Goal: Task Accomplishment & Management: Manage account settings

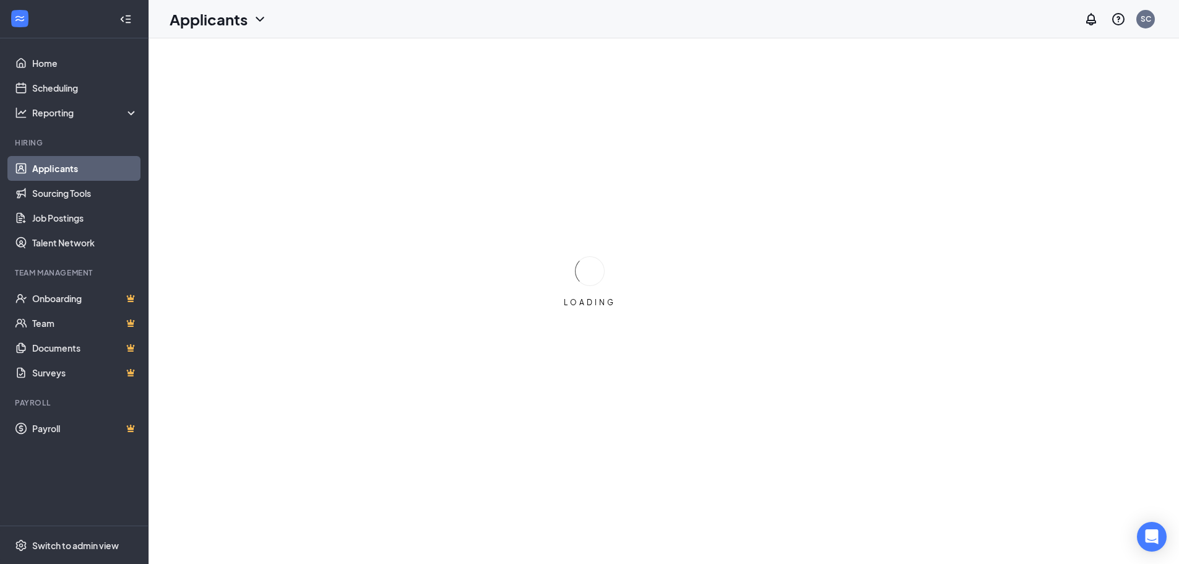
click at [56, 170] on link "Applicants" at bounding box center [85, 168] width 106 height 25
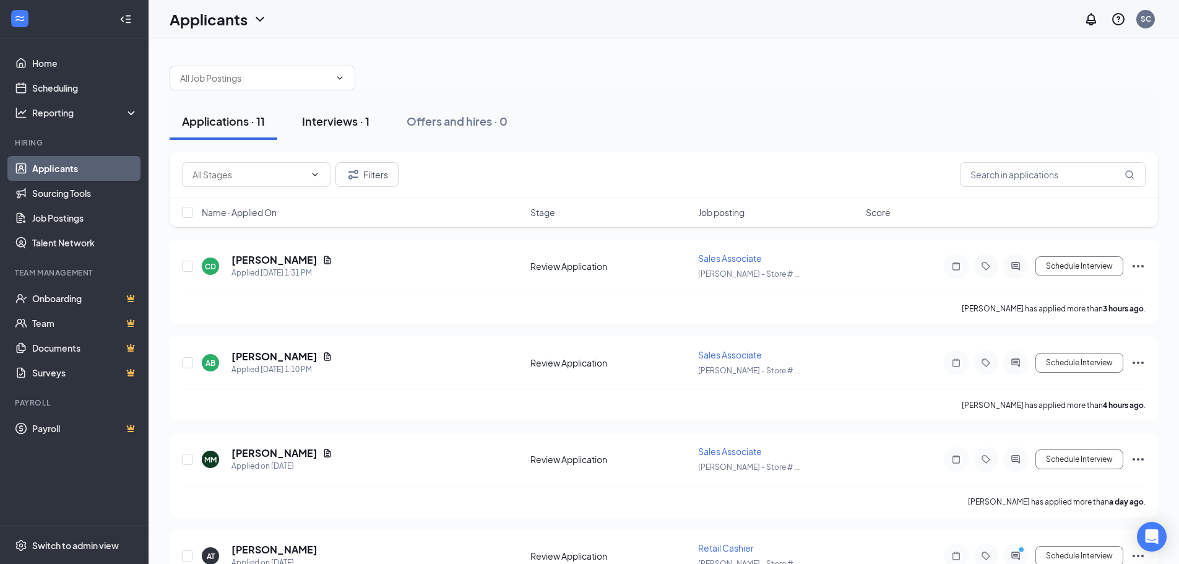
click at [345, 116] on div "Interviews · 1" at bounding box center [335, 120] width 67 height 15
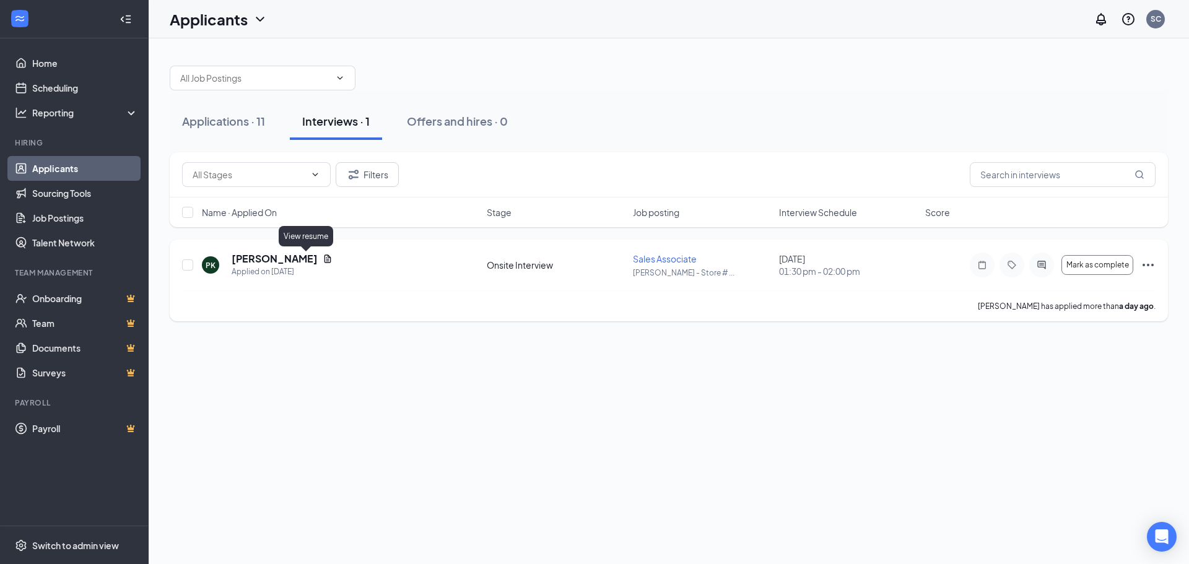
click at [324, 259] on icon "Document" at bounding box center [327, 258] width 7 height 8
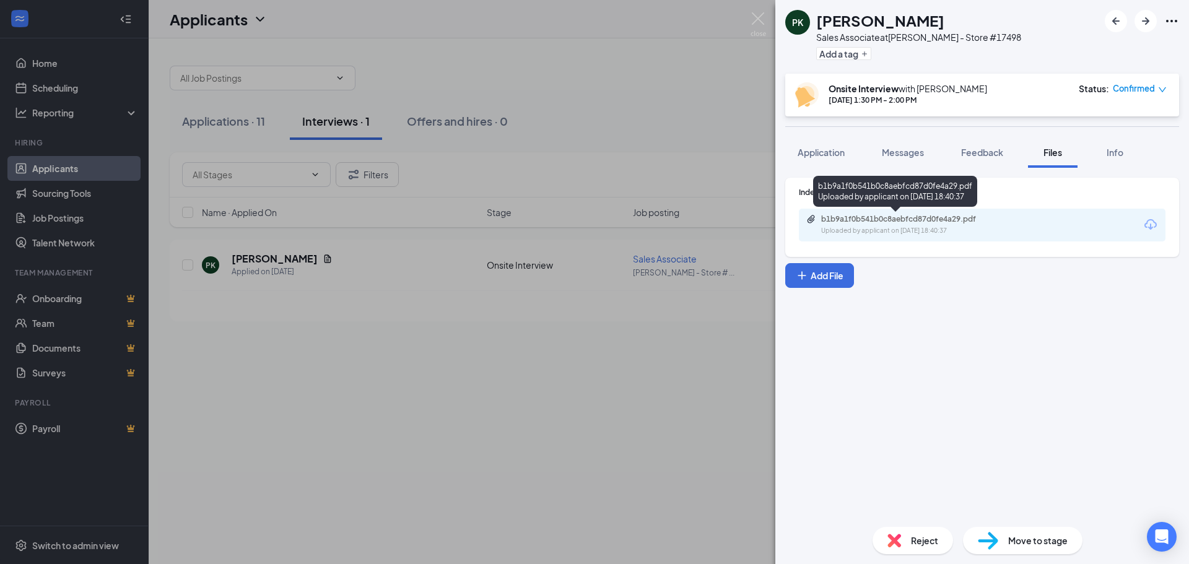
click at [922, 233] on div "Uploaded by applicant on [DATE] 18:40:37" at bounding box center [914, 231] width 186 height 10
click at [553, 136] on div "PK [PERSON_NAME] Sales Associate at [PERSON_NAME] - Store #17498 Add a tag Onsi…" at bounding box center [594, 282] width 1189 height 564
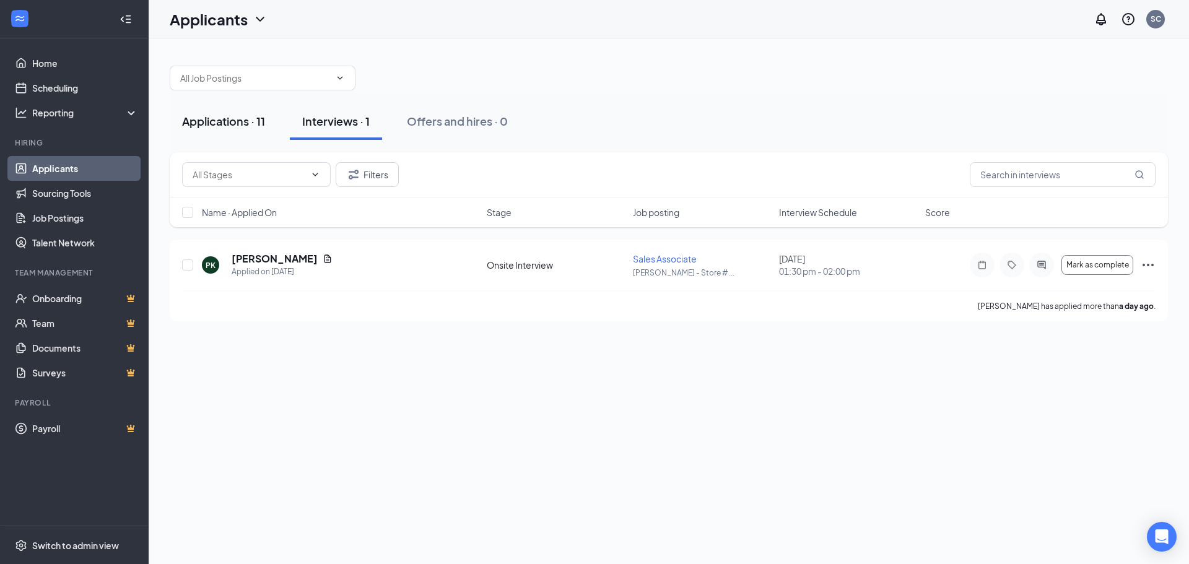
click at [232, 121] on div "Applications · 11" at bounding box center [223, 120] width 83 height 15
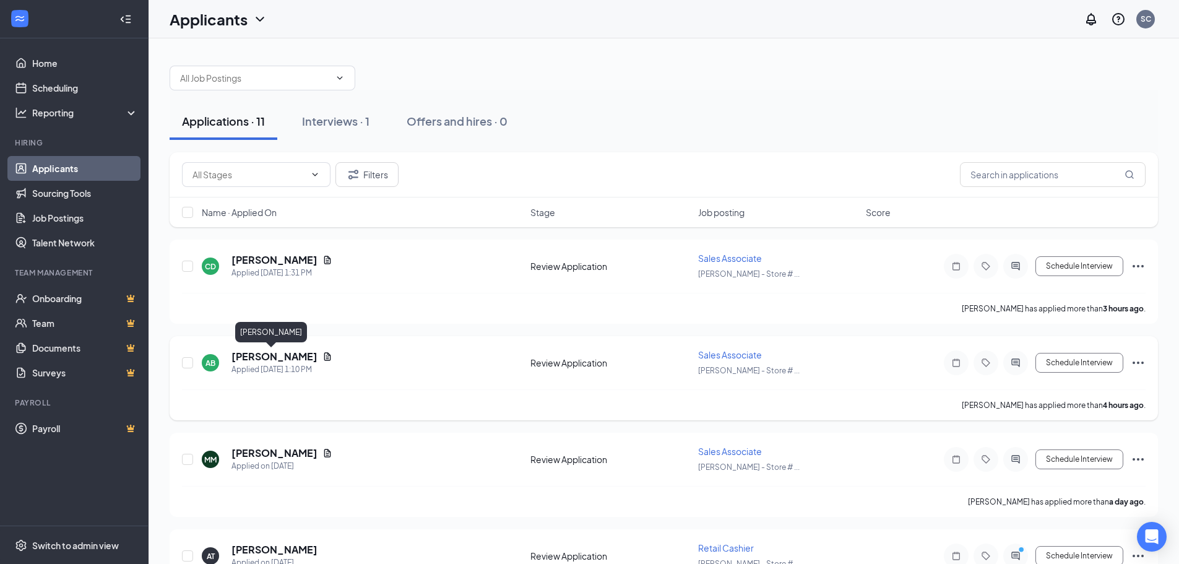
click at [278, 356] on h5 "[PERSON_NAME]" at bounding box center [275, 357] width 86 height 14
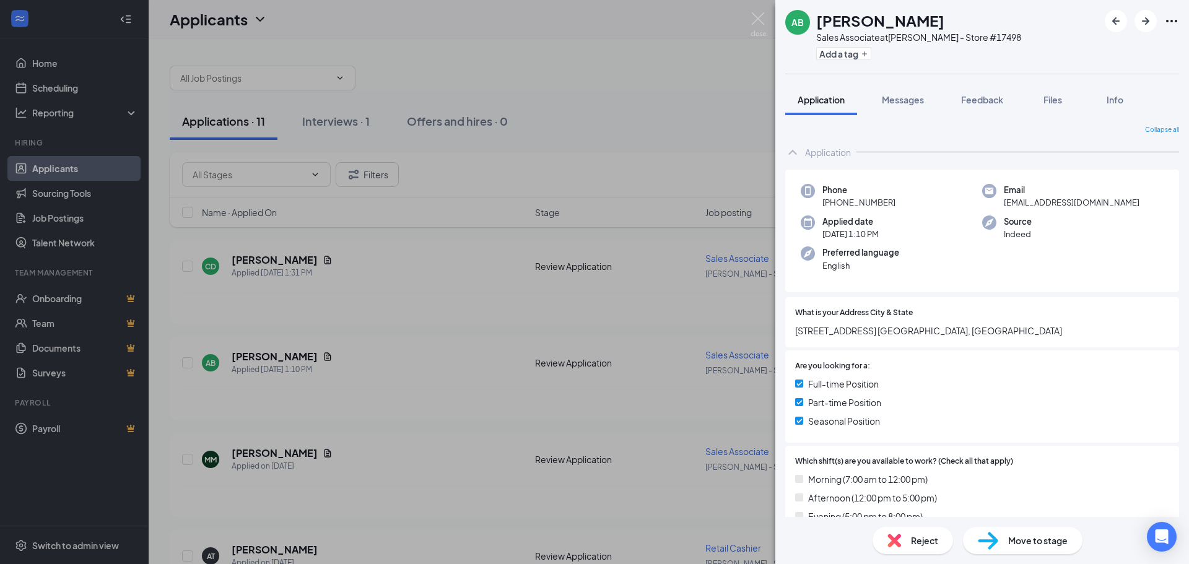
click at [396, 277] on div "AB [PERSON_NAME] Sales Associate at [PERSON_NAME] - Store #17498 Add a tag Appl…" at bounding box center [594, 282] width 1189 height 564
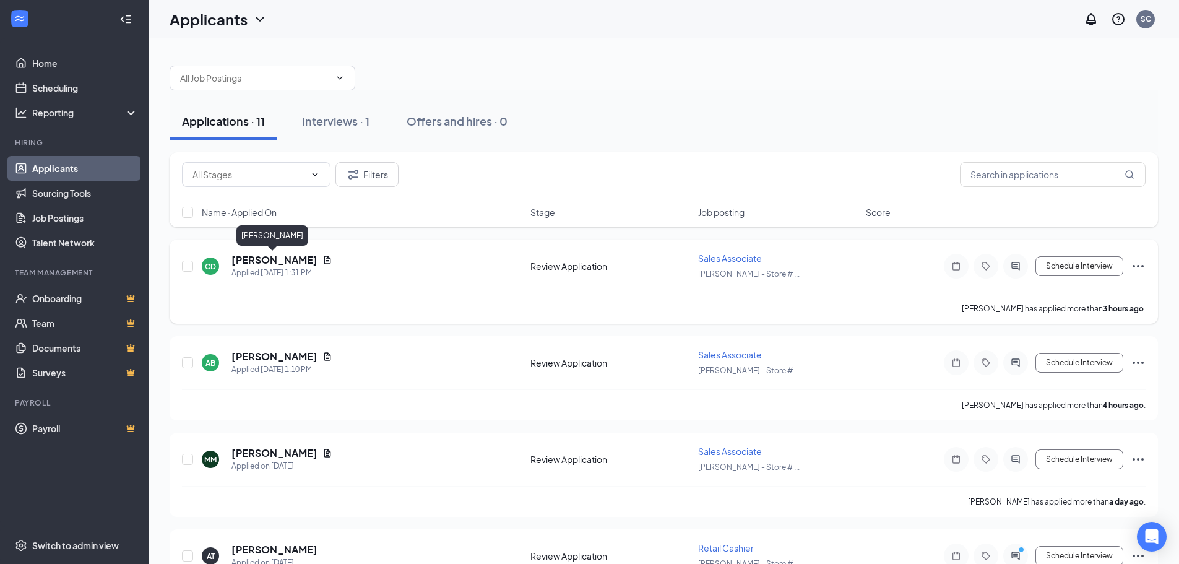
click at [279, 260] on h5 "[PERSON_NAME]" at bounding box center [275, 260] width 86 height 14
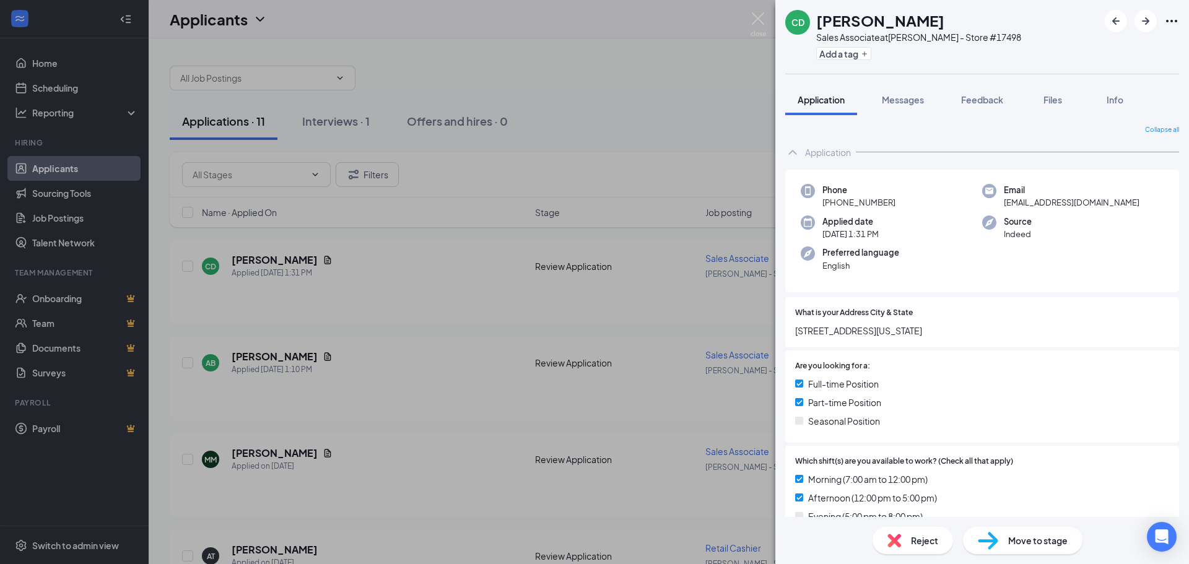
click at [706, 86] on div "CD [PERSON_NAME] Sales Associate at [PERSON_NAME] - Store #17498 Add a tag Appl…" at bounding box center [594, 282] width 1189 height 564
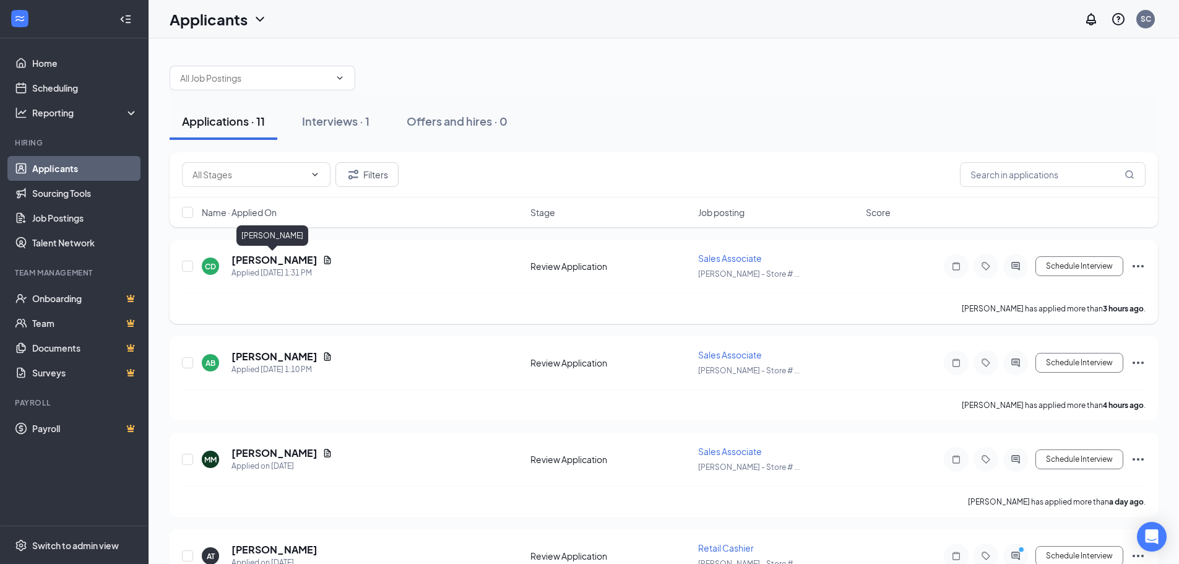
click at [274, 258] on h5 "[PERSON_NAME]" at bounding box center [275, 260] width 86 height 14
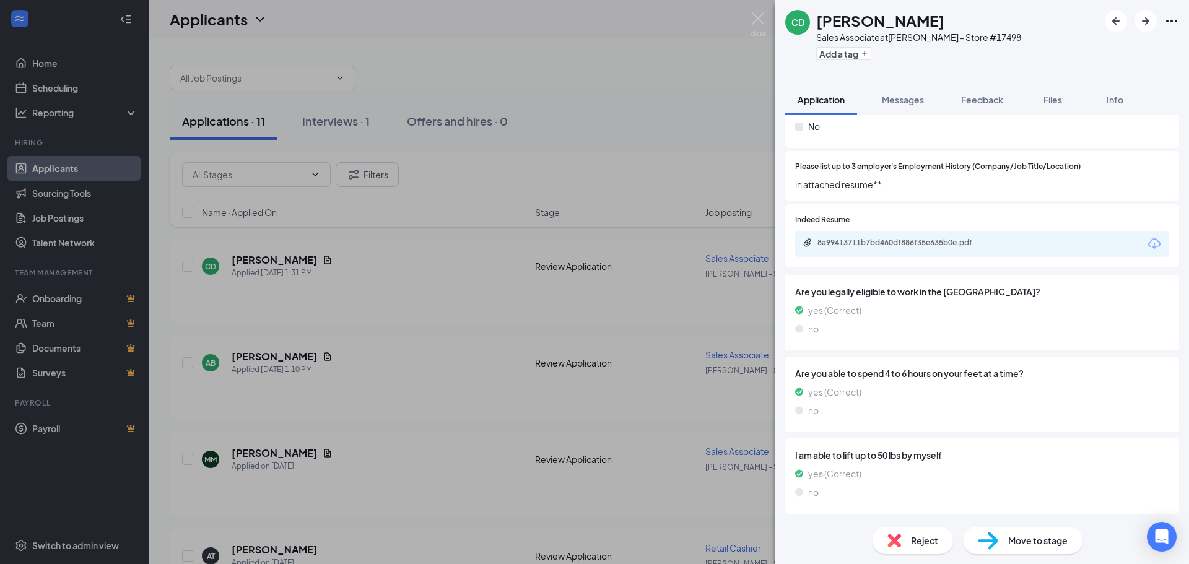
scroll to position [553, 0]
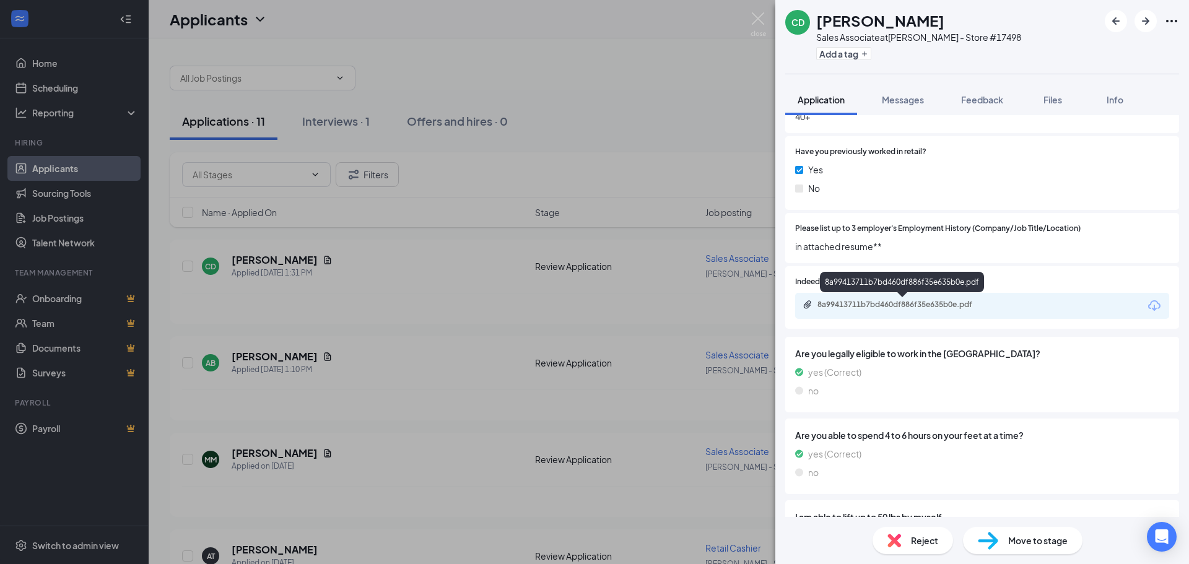
click at [980, 305] on div "8a99413711b7bd460df886f35e635b0e.pdf" at bounding box center [903, 305] width 173 height 10
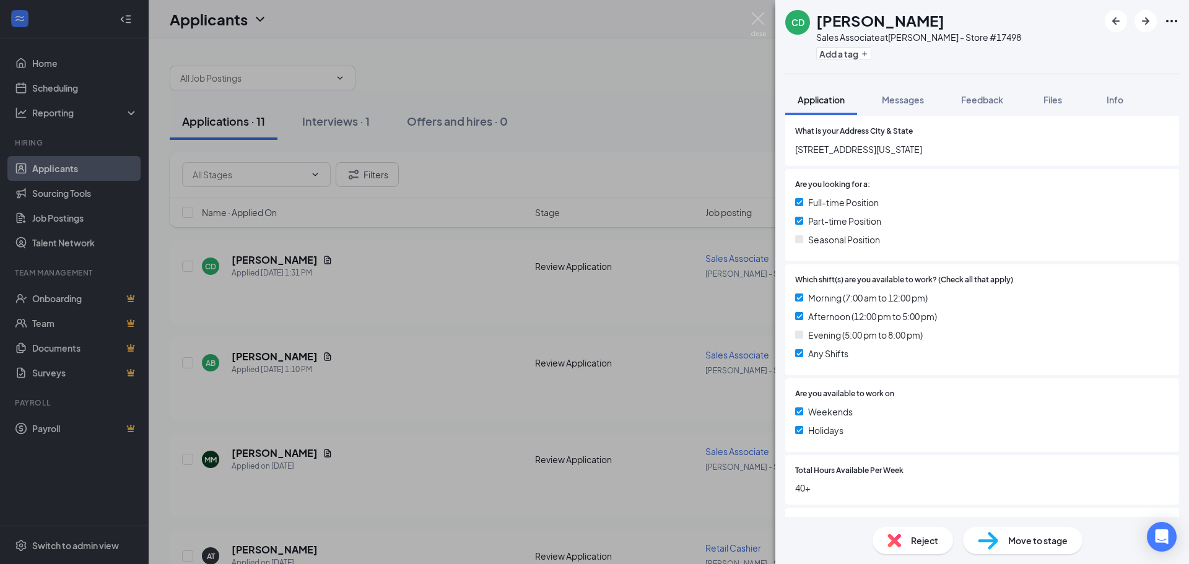
scroll to position [429, 0]
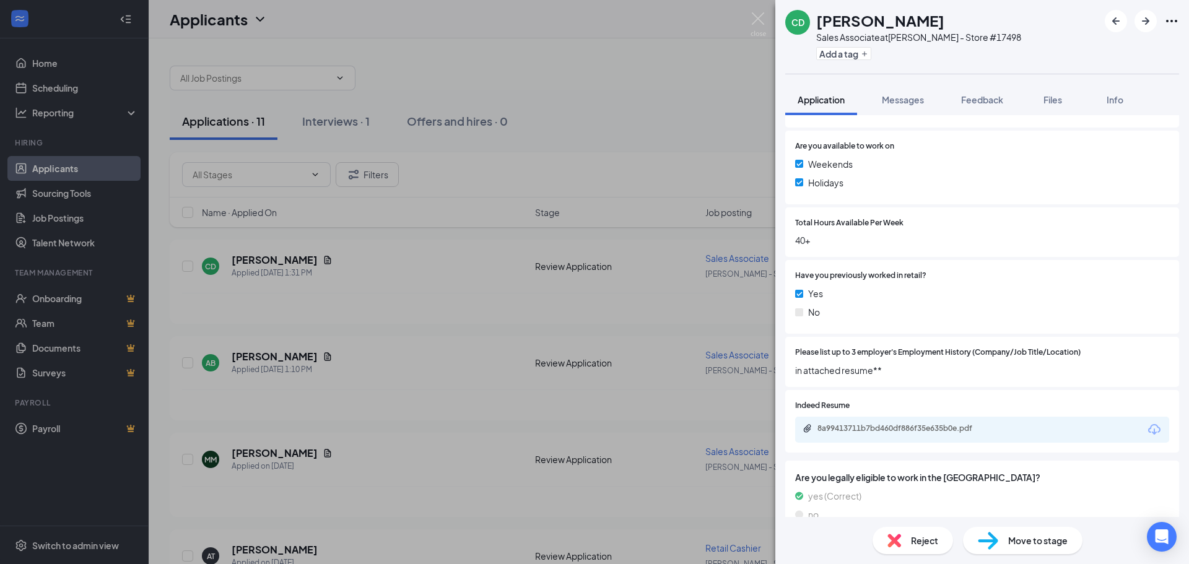
click at [1042, 538] on span "Move to stage" at bounding box center [1037, 541] width 59 height 14
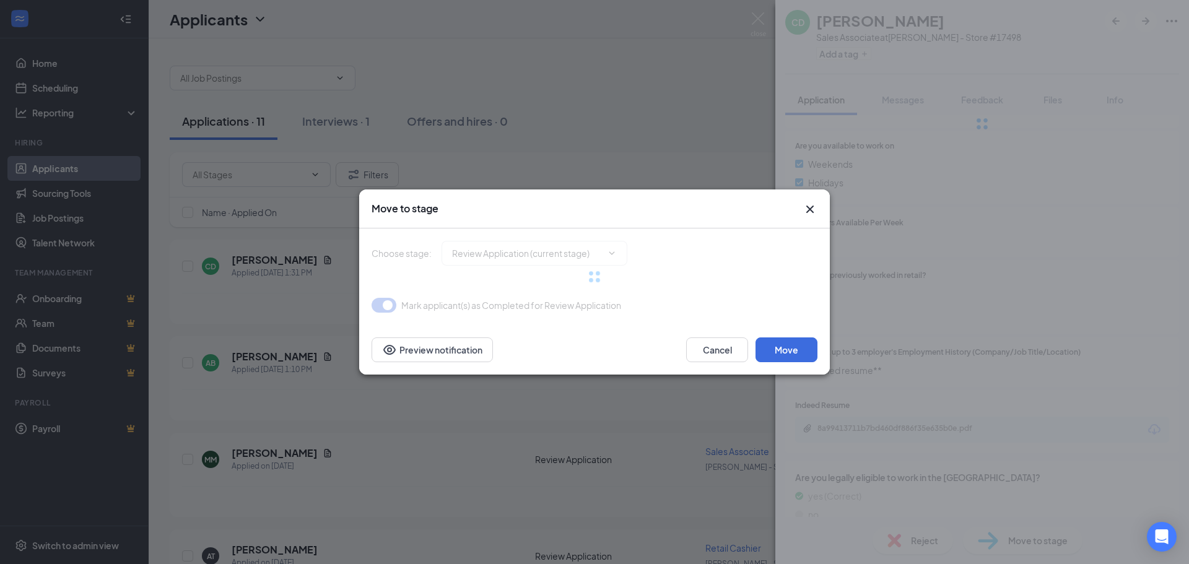
type input "Onsite Interview (next stage)"
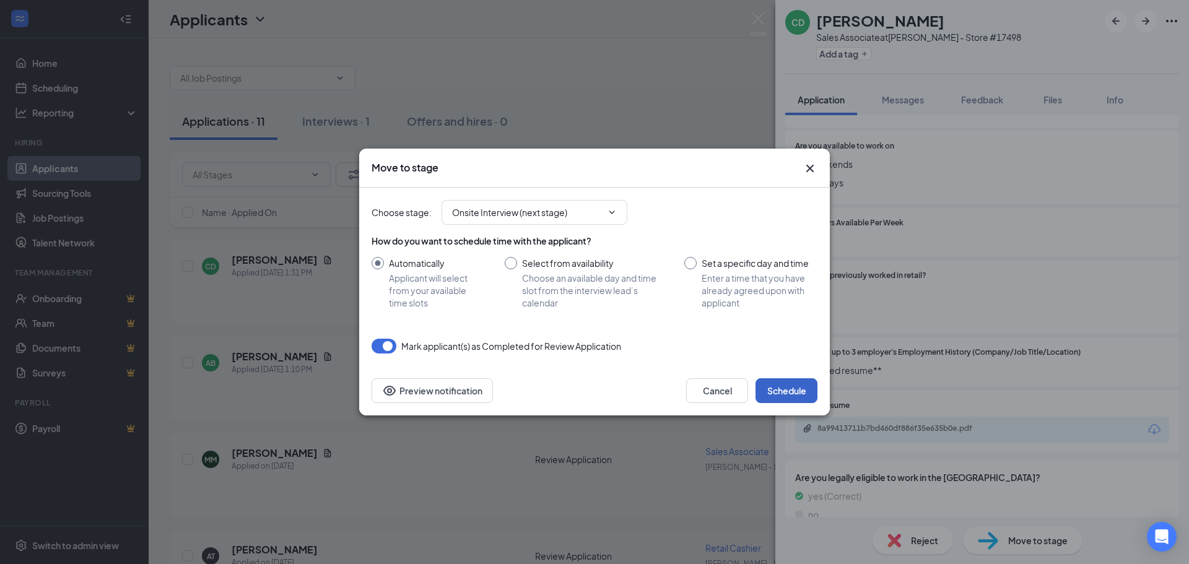
click at [782, 390] on button "Schedule" at bounding box center [786, 390] width 62 height 25
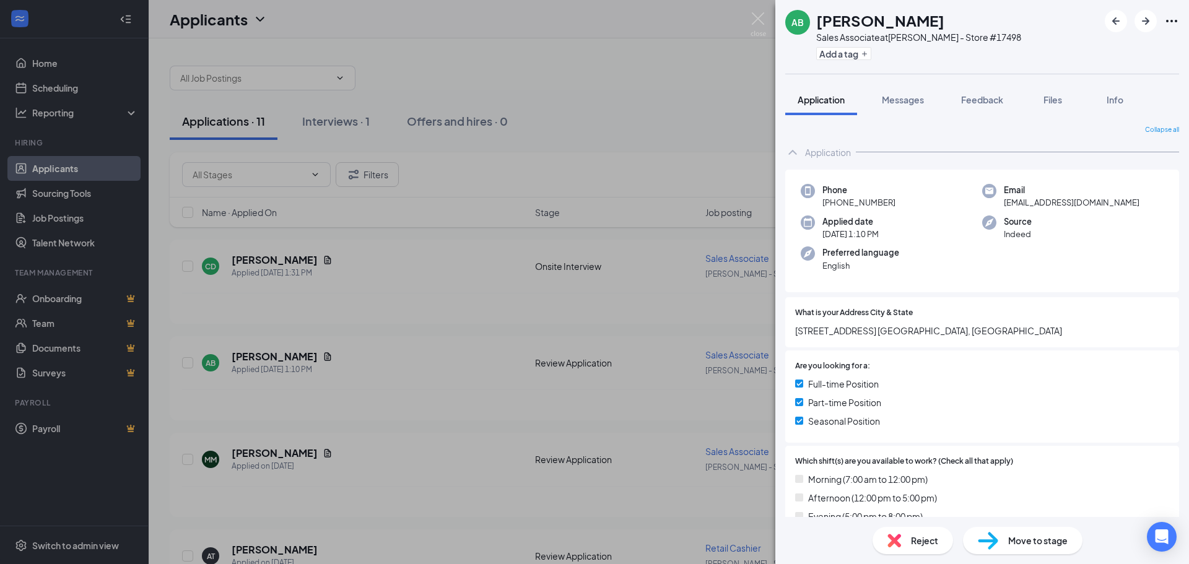
click at [423, 359] on div "AB [PERSON_NAME] Sales Associate at [PERSON_NAME] - Store #17498 Add a tag Appl…" at bounding box center [594, 282] width 1189 height 564
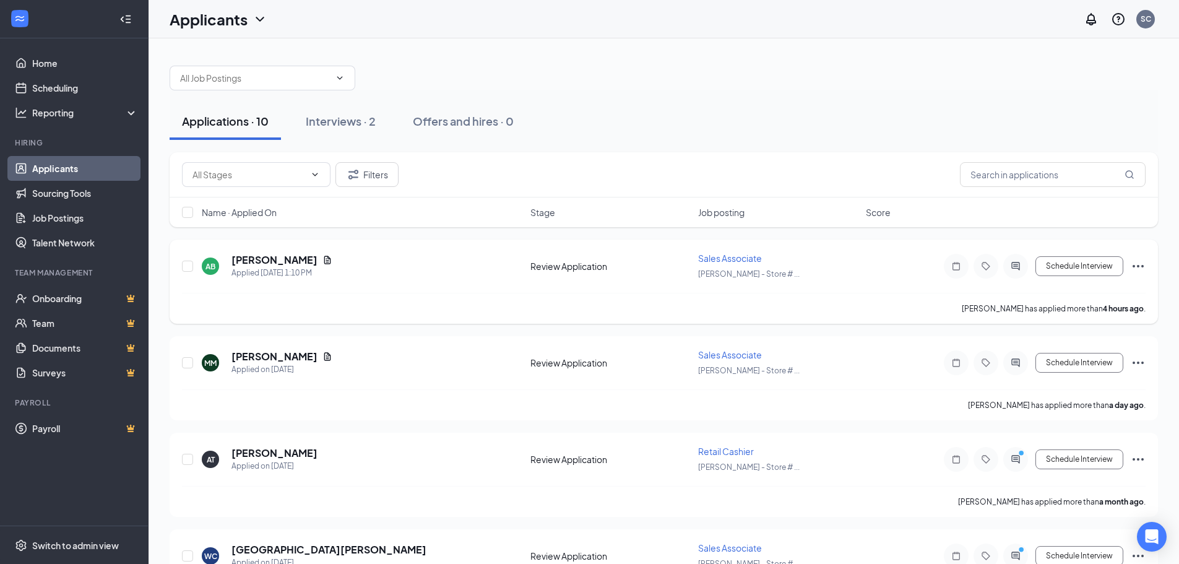
click at [420, 279] on div "AB [PERSON_NAME] Applied [DATE] 1:10 PM Review Application Sales Associate [PER…" at bounding box center [664, 272] width 964 height 41
click at [263, 259] on h5 "[PERSON_NAME]" at bounding box center [275, 260] width 86 height 14
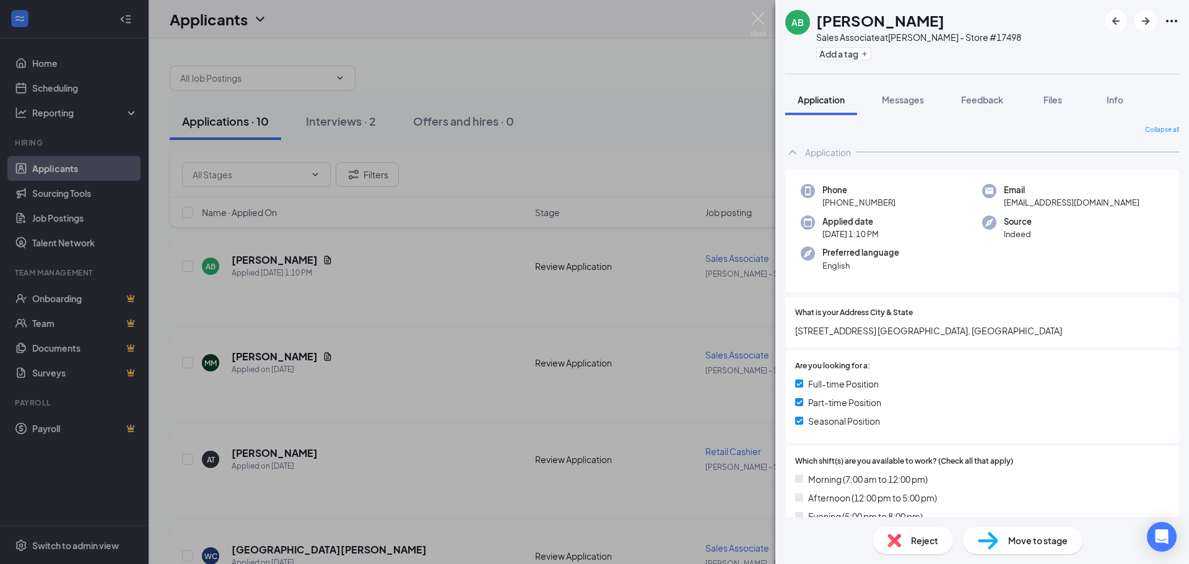
click at [1018, 538] on span "Move to stage" at bounding box center [1037, 541] width 59 height 14
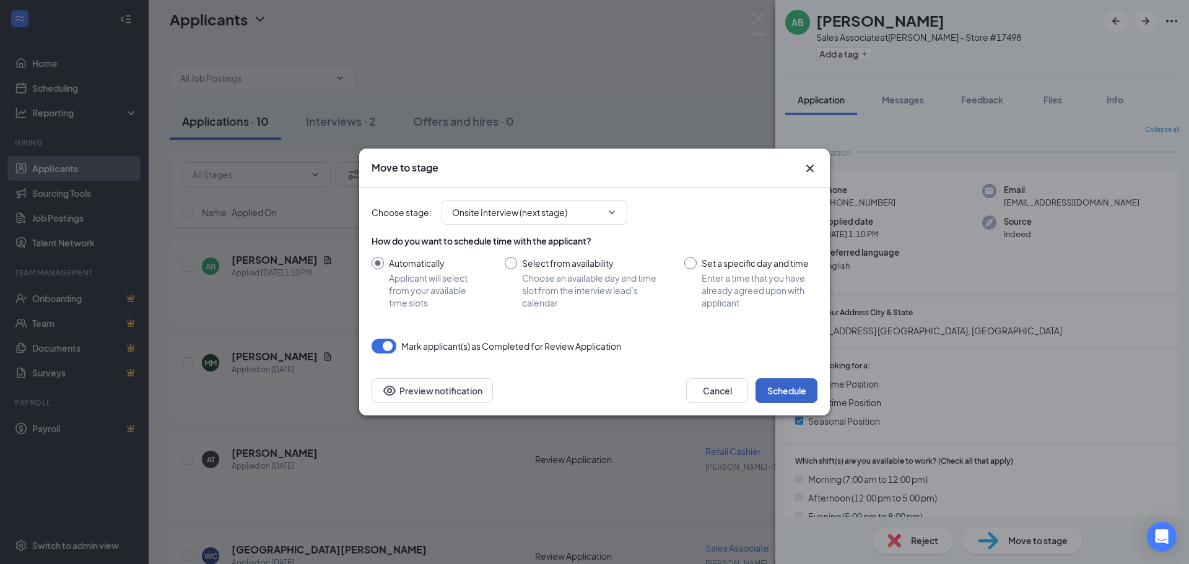
click at [780, 386] on button "Schedule" at bounding box center [786, 390] width 62 height 25
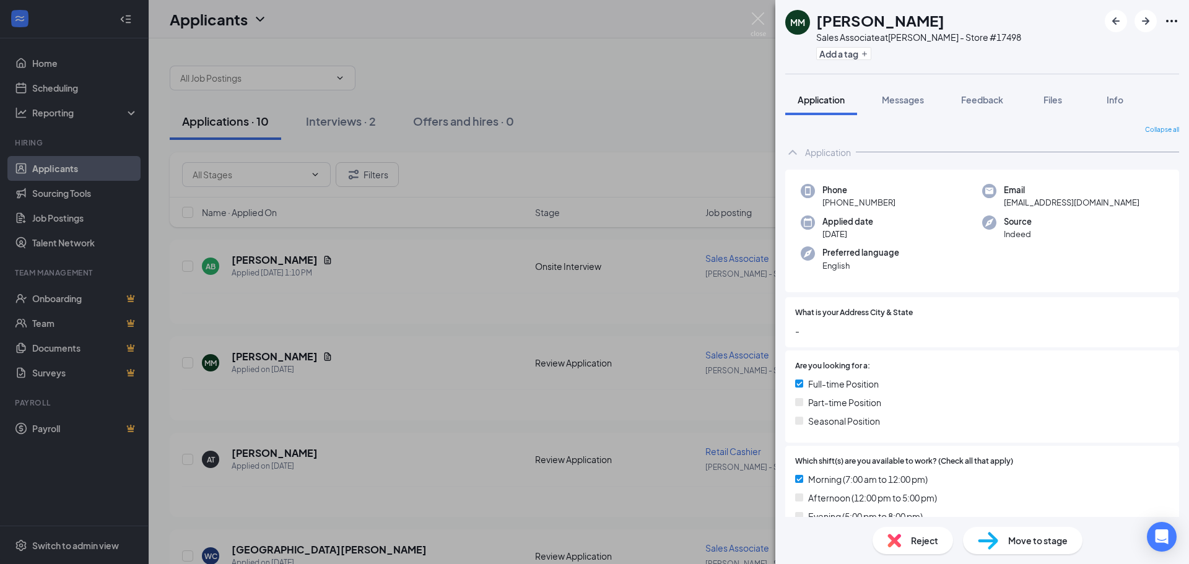
click at [462, 167] on div "MM [PERSON_NAME] Sales Associate at [PERSON_NAME] - Store #17498 Add a tag Appl…" at bounding box center [594, 282] width 1189 height 564
